Goal: Information Seeking & Learning: Learn about a topic

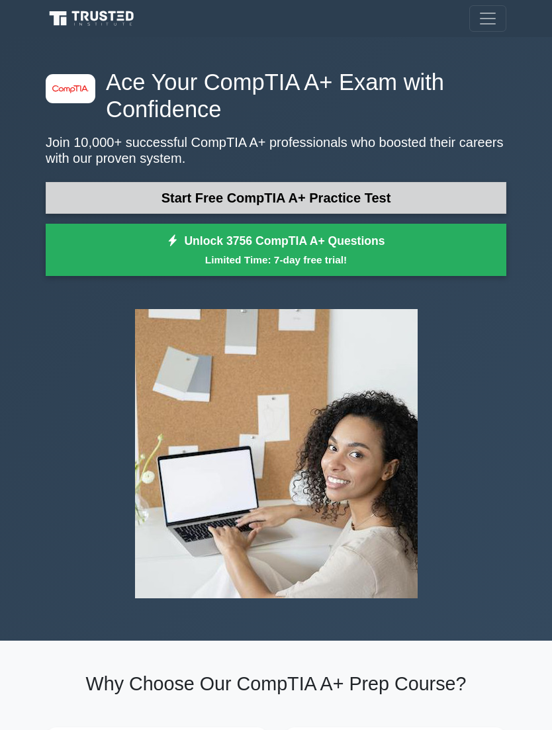
click at [387, 195] on link "Start Free CompTIA A+ Practice Test" at bounding box center [276, 198] width 461 height 32
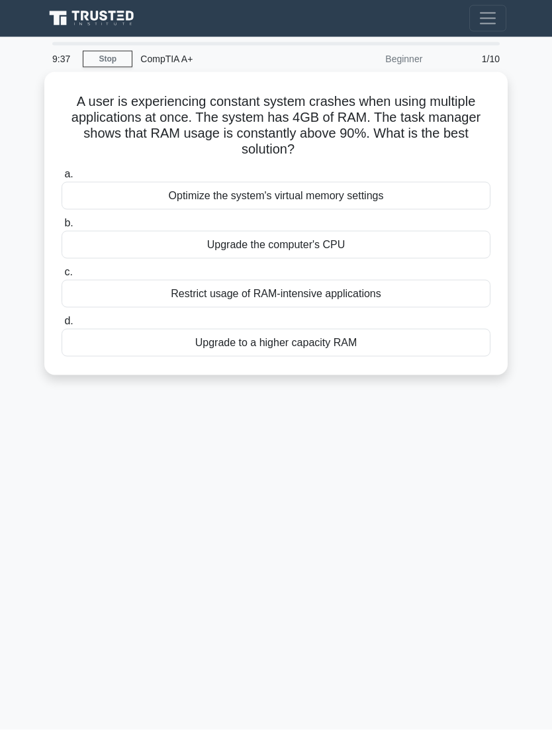
scroll to position [42, 0]
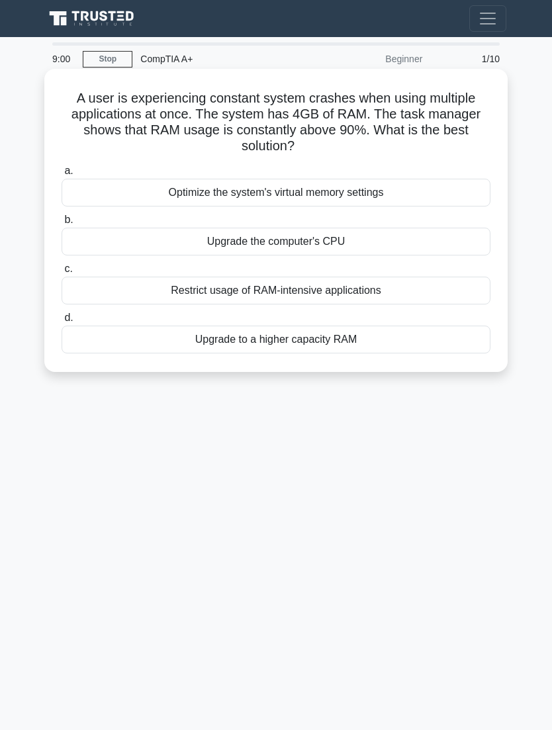
click at [369, 326] on div "Upgrade to a higher capacity RAM" at bounding box center [276, 340] width 429 height 28
click at [62, 314] on input "d. Upgrade to a higher capacity RAM" at bounding box center [62, 318] width 0 height 9
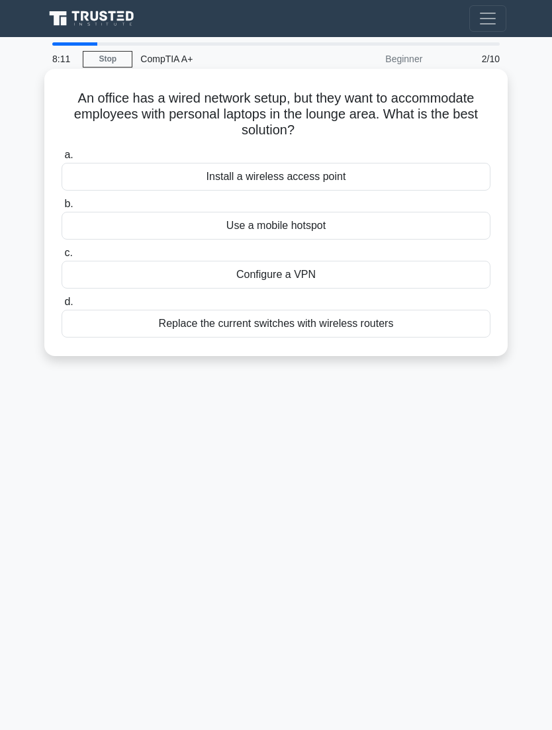
click at [350, 163] on div "Install a wireless access point" at bounding box center [276, 177] width 429 height 28
click at [62, 151] on input "a. Install a wireless access point" at bounding box center [62, 155] width 0 height 9
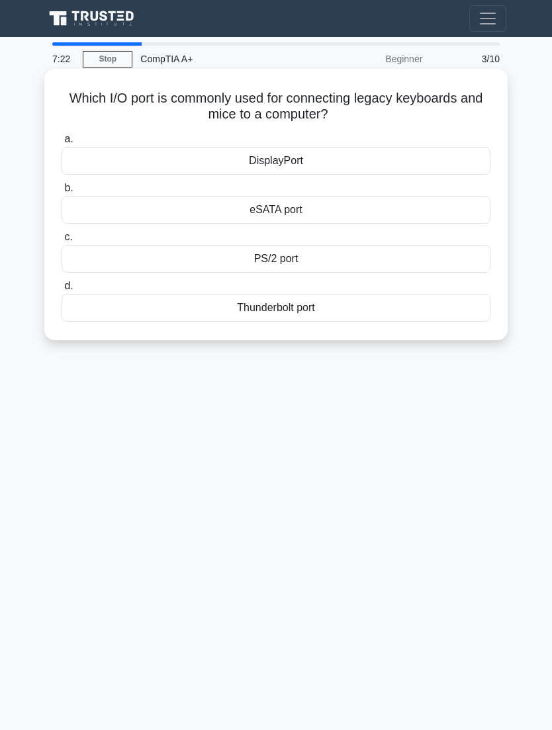
click at [407, 294] on div "Thunderbolt port" at bounding box center [276, 308] width 429 height 28
click at [62, 282] on input "d. Thunderbolt port" at bounding box center [62, 286] width 0 height 9
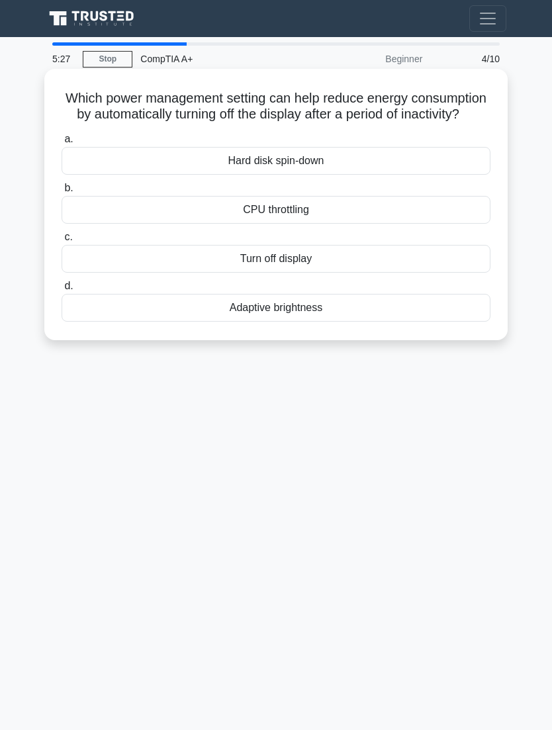
click at [181, 196] on div "CPU throttling" at bounding box center [276, 210] width 429 height 28
click at [62, 184] on input "b. CPU throttling" at bounding box center [62, 188] width 0 height 9
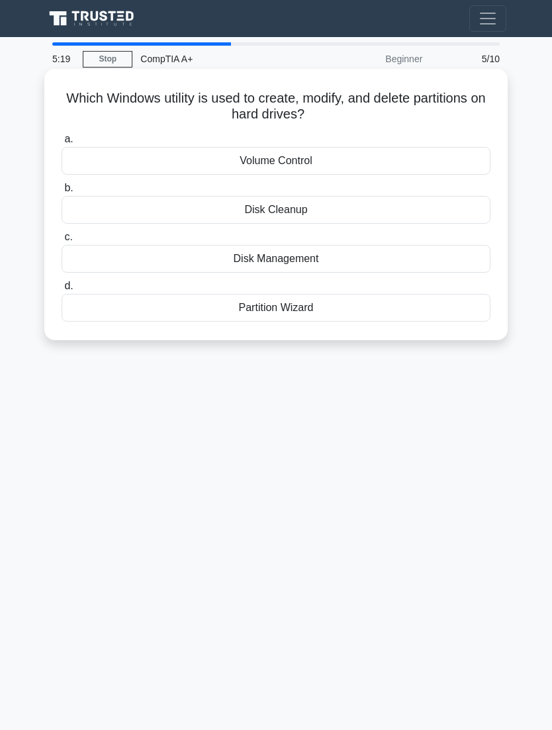
click at [201, 245] on div "Disk Management" at bounding box center [276, 259] width 429 height 28
click at [62, 233] on input "c. Disk Management" at bounding box center [62, 237] width 0 height 9
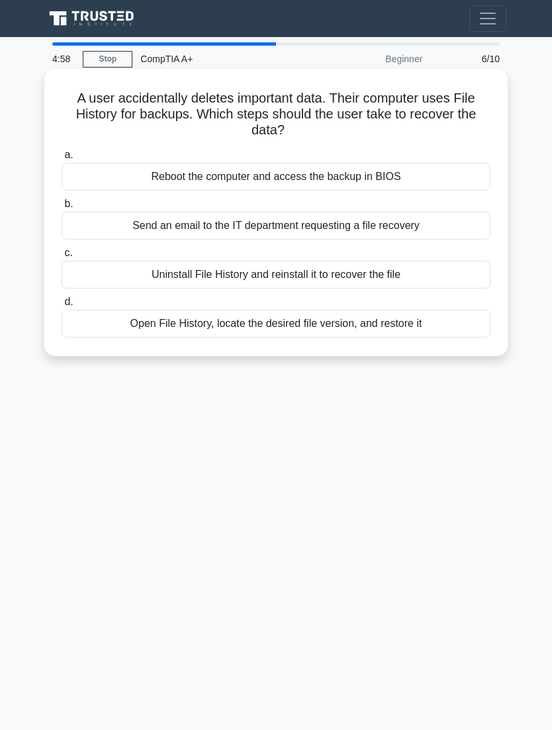
click at [175, 310] on div "Open File History, locate the desired file version, and restore it" at bounding box center [276, 324] width 429 height 28
click at [62, 298] on input "d. Open File History, locate the desired file version, and restore it" at bounding box center [62, 302] width 0 height 9
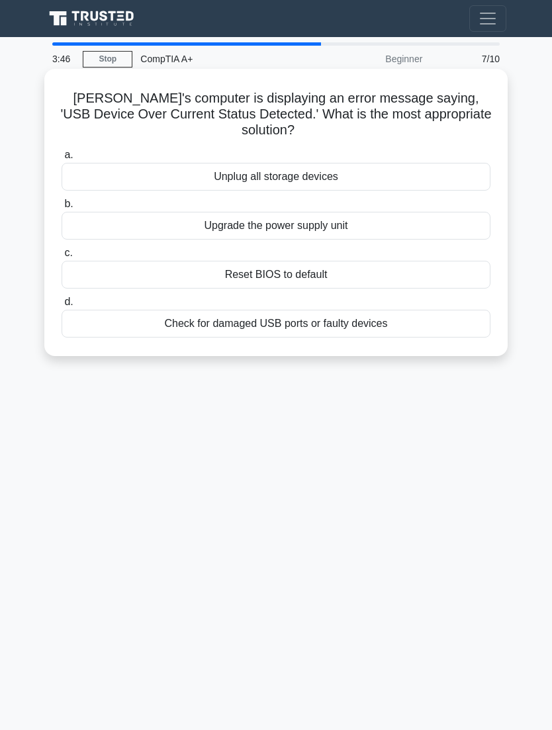
click at [192, 212] on div "Upgrade the power supply unit" at bounding box center [276, 226] width 429 height 28
click at [62, 200] on input "b. Upgrade the power supply unit" at bounding box center [62, 204] width 0 height 9
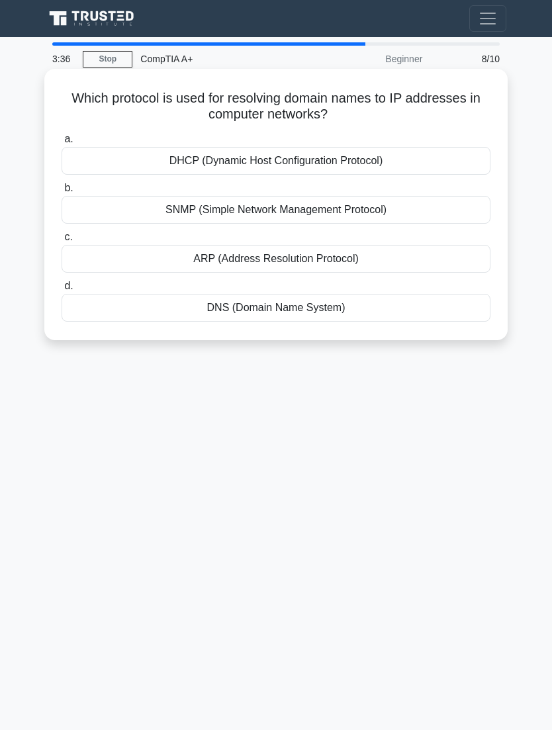
click at [146, 147] on div "DHCP (Dynamic Host Configuration Protocol)" at bounding box center [276, 161] width 429 height 28
click at [62, 135] on input "a. DHCP (Dynamic Host Configuration Protocol)" at bounding box center [62, 139] width 0 height 9
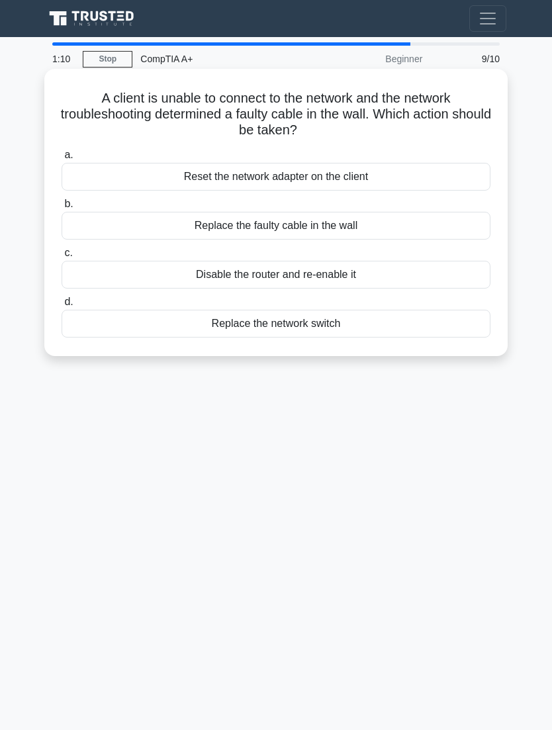
click at [391, 212] on div "Replace the faulty cable in the wall" at bounding box center [276, 226] width 429 height 28
click at [62, 200] on input "b. Replace the faulty cable in the wall" at bounding box center [62, 204] width 0 height 9
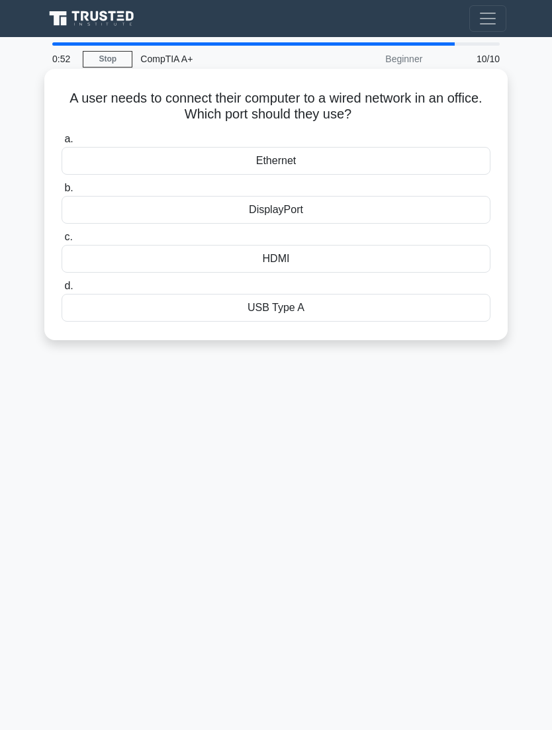
click at [423, 147] on div "Ethernet" at bounding box center [276, 161] width 429 height 28
click at [62, 135] on input "a. Ethernet" at bounding box center [62, 139] width 0 height 9
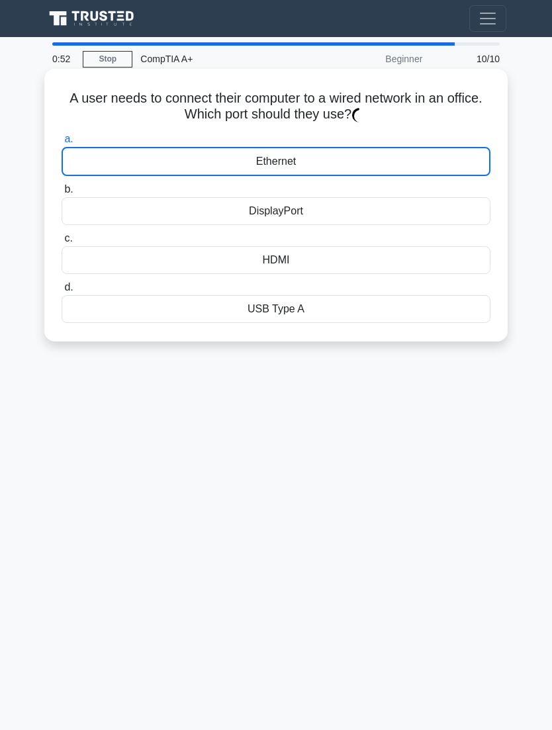
click at [424, 147] on div "Ethernet" at bounding box center [276, 161] width 429 height 29
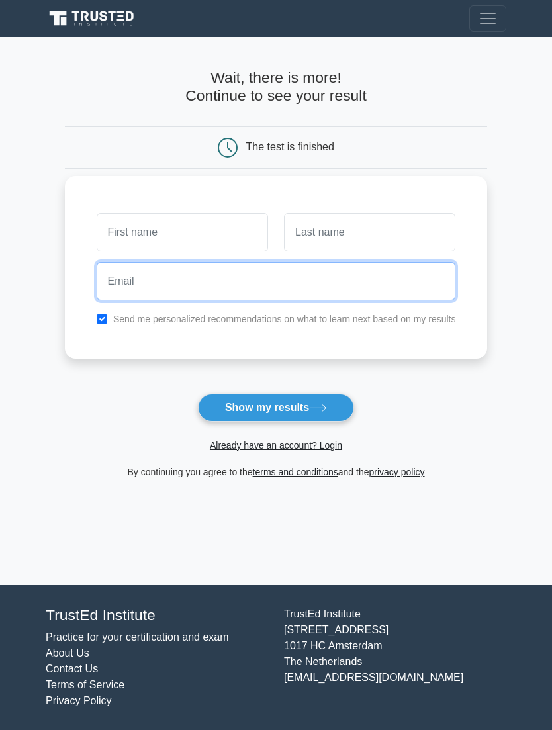
click at [395, 277] on input "email" at bounding box center [277, 281] width 360 height 38
click at [400, 181] on div "Send me personalized recommendations on what to learn next based on my results" at bounding box center [276, 267] width 423 height 183
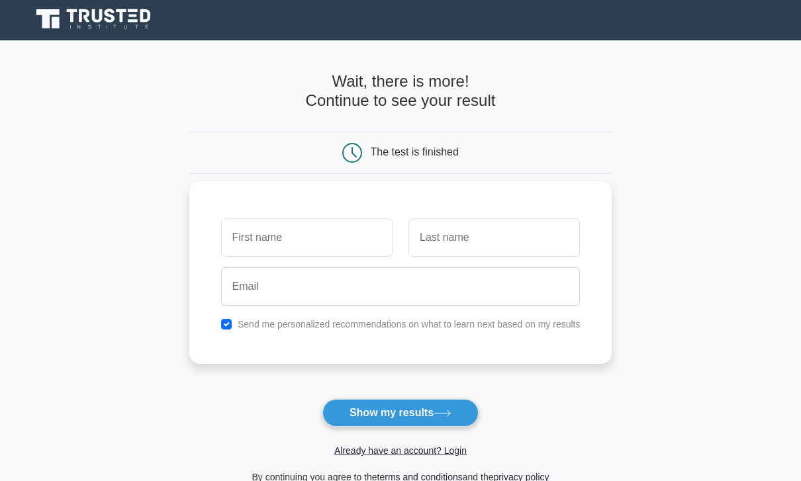
scroll to position [1, 0]
click at [226, 244] on input "text" at bounding box center [306, 238] width 171 height 38
